Goal: Communication & Community: Answer question/provide support

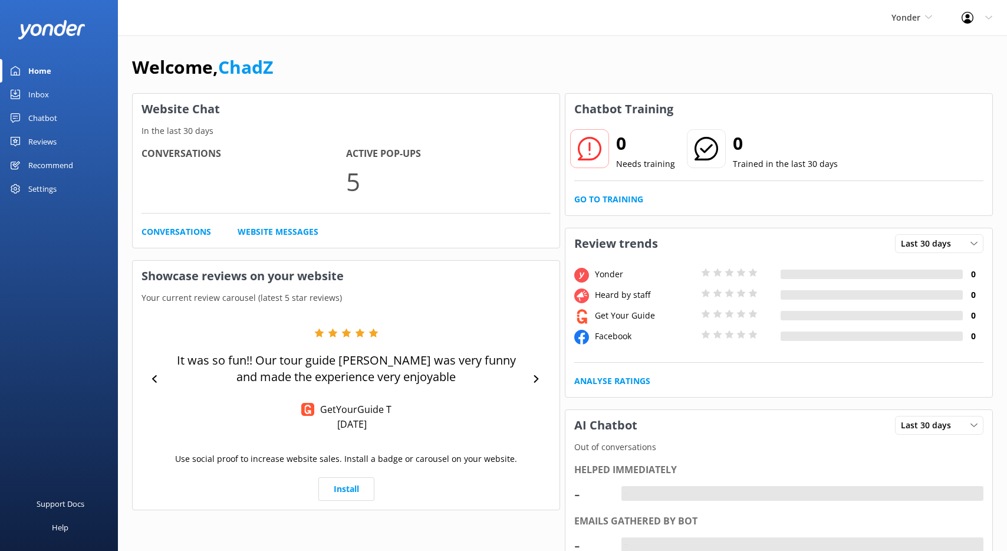
click at [48, 93] on link "Inbox" at bounding box center [59, 95] width 118 height 24
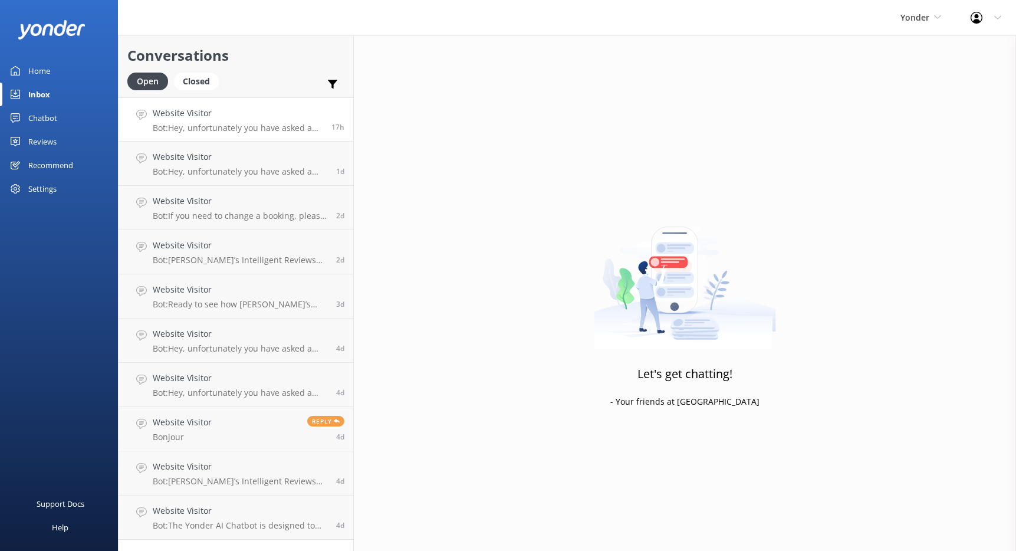
click at [273, 123] on p "Bot: Hey, unfortunately you have asked a question that is outside of my knowled…" at bounding box center [238, 128] width 170 height 11
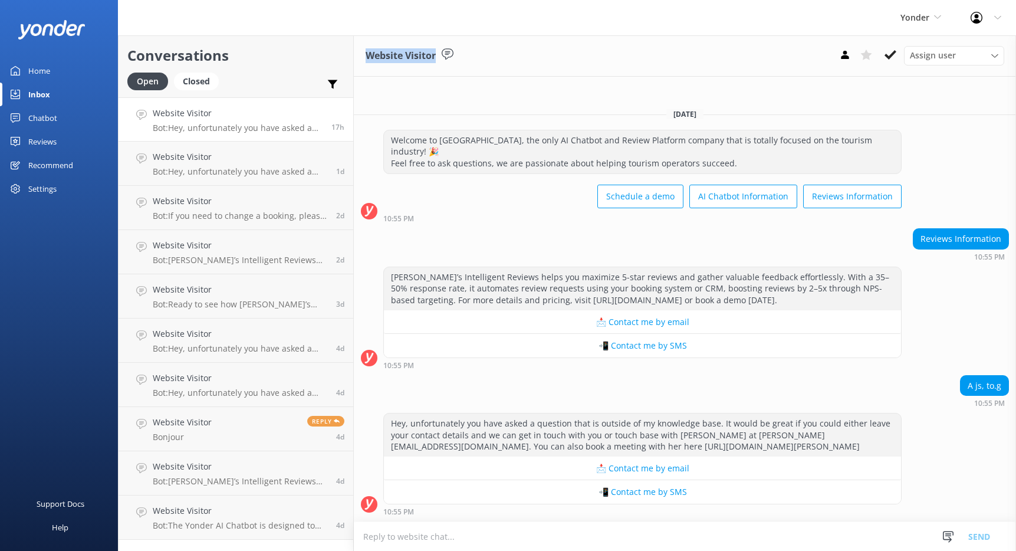
drag, startPoint x: 363, startPoint y: 51, endPoint x: 439, endPoint y: 54, distance: 75.6
click at [439, 54] on div "Website Visitor Assign user [PERSON_NAME] | Yonder Support [PERSON_NAME] Suppor…" at bounding box center [685, 55] width 662 height 41
click at [534, 60] on div "Website Visitor Assign user [PERSON_NAME] | Yonder Support [PERSON_NAME] Suppor…" at bounding box center [685, 55] width 662 height 41
